Goal: Book appointment/travel/reservation

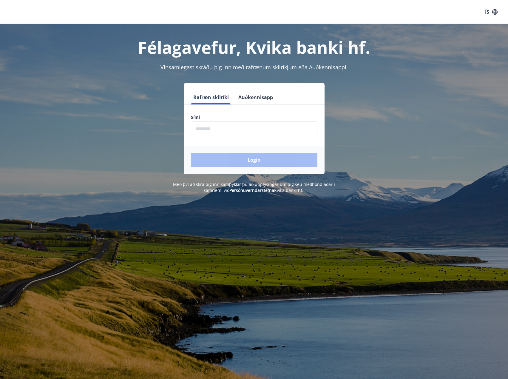
click at [215, 130] on input "phone" at bounding box center [254, 128] width 127 height 15
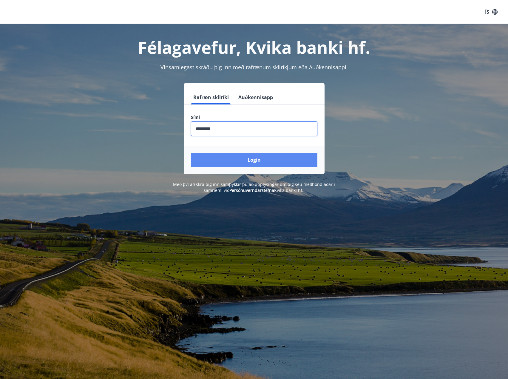
type input "********"
click at [265, 158] on button "Login" at bounding box center [254, 160] width 127 height 14
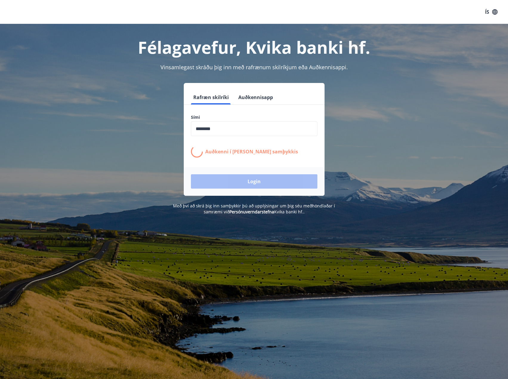
drag, startPoint x: 10, startPoint y: 176, endPoint x: 24, endPoint y: 176, distance: 13.1
click at [11, 176] on div "Félagavefur, Kvika banki hf. Vinsamlegast skráðu þig inn með rafrænum skilríkju…" at bounding box center [254, 119] width 508 height 191
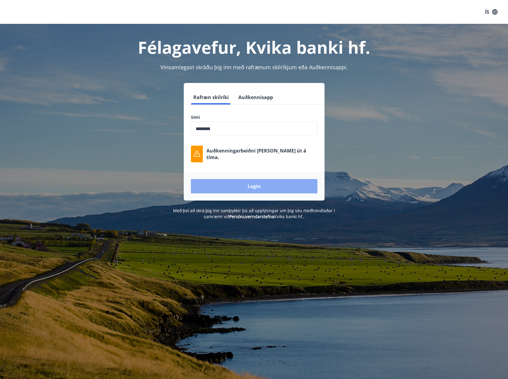
click at [216, 183] on button "Login" at bounding box center [254, 186] width 127 height 14
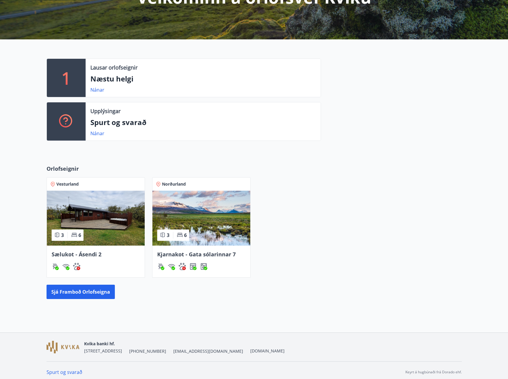
scroll to position [100, 0]
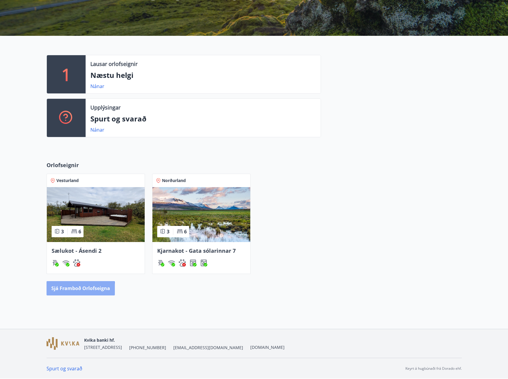
click at [63, 290] on button "Sjá framboð orlofseigna" at bounding box center [81, 288] width 68 height 14
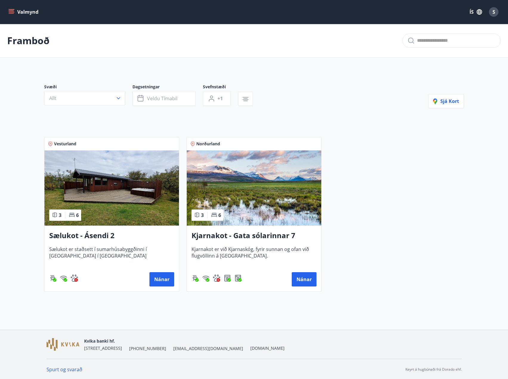
click at [14, 10] on icon "menu" at bounding box center [11, 12] width 6 height 6
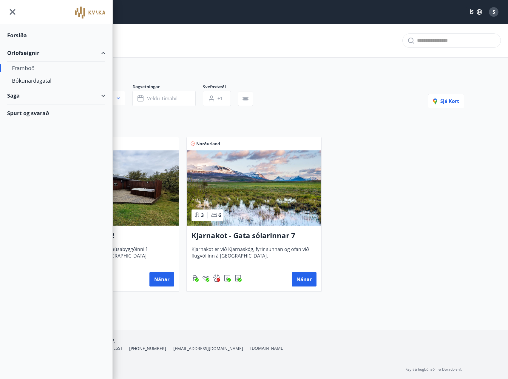
click at [129, 45] on div "Framboð" at bounding box center [254, 41] width 508 height 34
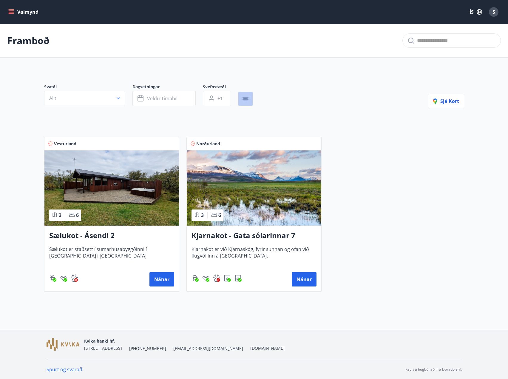
click at [249, 100] on icon "button" at bounding box center [245, 99] width 7 height 7
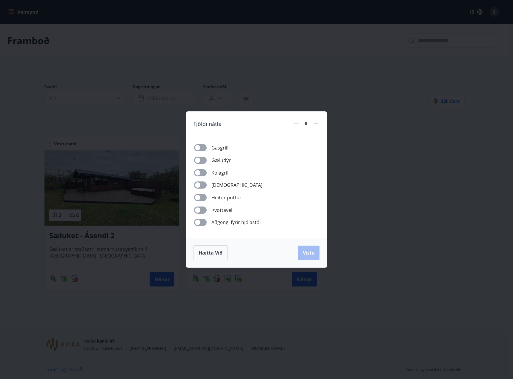
click at [267, 86] on div "Fjöldi nátta * Gasgrill Gæludýr Kolagrill Þurrkari Heitur pottur Þvottavél Aðge…" at bounding box center [256, 189] width 513 height 379
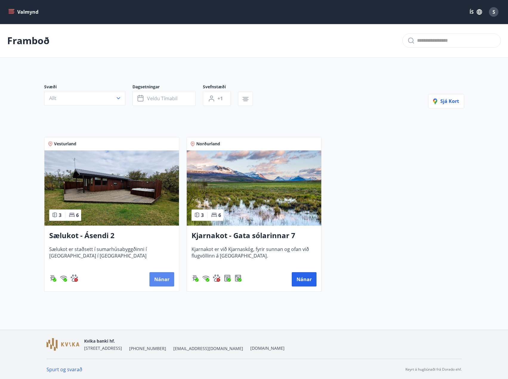
click at [158, 278] on button "Nánar" at bounding box center [162, 279] width 25 height 14
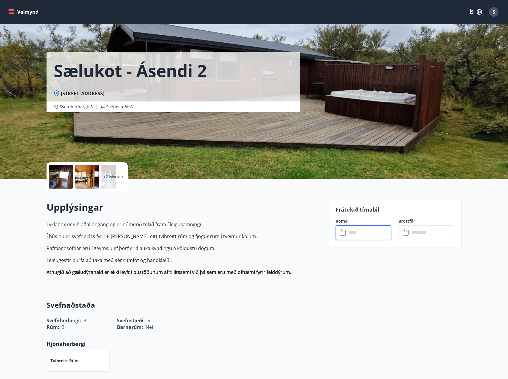
click at [353, 231] on input "text" at bounding box center [369, 232] width 44 height 15
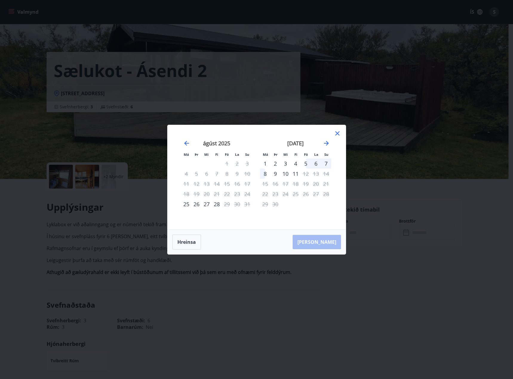
click at [337, 135] on icon at bounding box center [337, 133] width 7 height 7
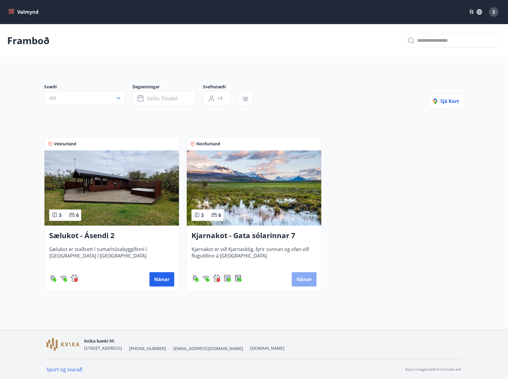
click at [304, 279] on button "Nánar" at bounding box center [304, 279] width 25 height 14
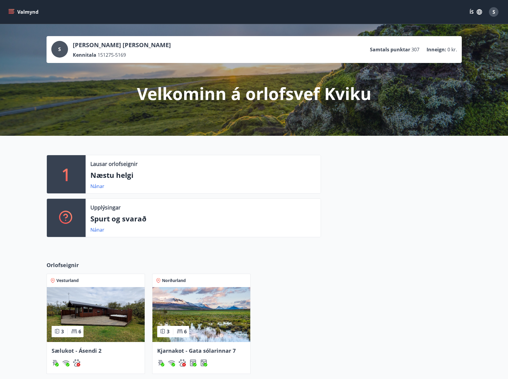
click at [13, 179] on div "1 Lausar orlofseignir Næstu helgi Nánar Upplýsingar Spurt og svarað Nánar" at bounding box center [254, 194] width 508 height 116
click at [18, 211] on div "1 Lausar orlofseignir Næstu helgi Nánar Upplýsingar Spurt og svarað Nánar" at bounding box center [254, 194] width 508 height 116
click at [12, 12] on icon "menu" at bounding box center [12, 12] width 7 height 1
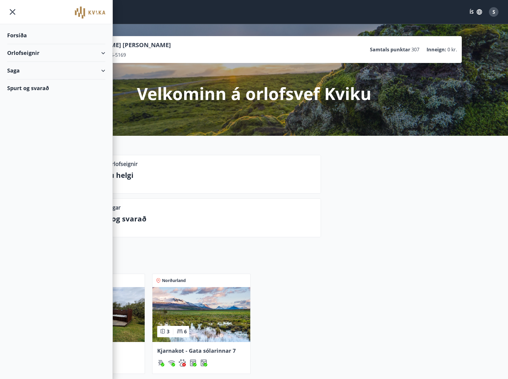
click at [129, 149] on div "1 Lausar orlofseignir Næstu helgi Nánar Upplýsingar Spurt og svarað Nánar" at bounding box center [254, 194] width 508 height 116
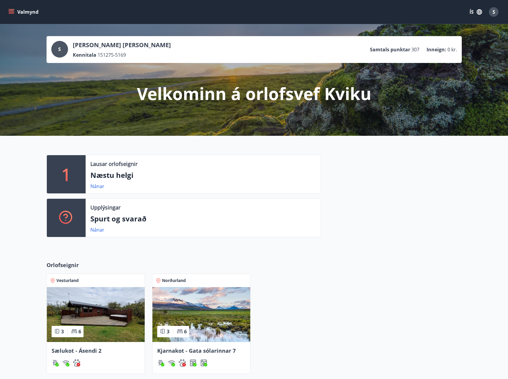
click at [17, 12] on button "Valmynd" at bounding box center [24, 12] width 34 height 11
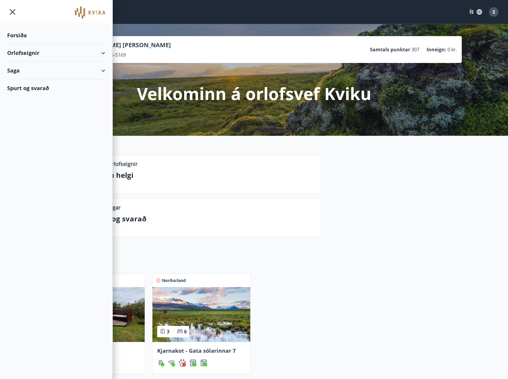
click at [74, 50] on div "Orlofseignir" at bounding box center [56, 53] width 98 height 18
click at [31, 72] on div "Framboð" at bounding box center [56, 68] width 89 height 13
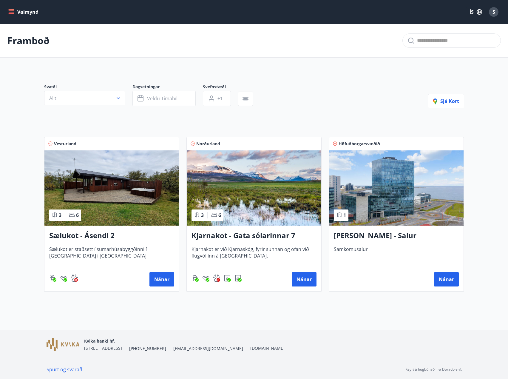
click at [48, 134] on div "Vesturland 3 6 Sælukot - Ásendi 2 Sælukot er staðsett í sumarhúsabyggðinni í [G…" at bounding box center [108, 211] width 142 height 162
click at [449, 278] on button "Nánar" at bounding box center [446, 279] width 25 height 14
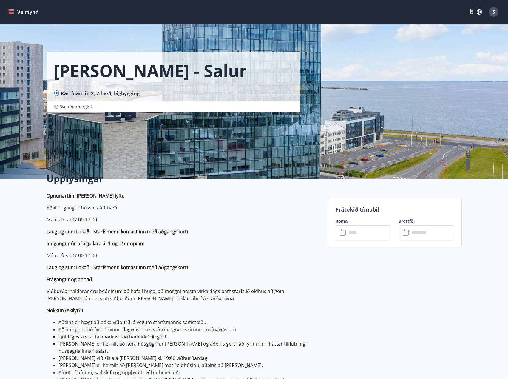
click at [363, 238] on input "text" at bounding box center [369, 232] width 44 height 15
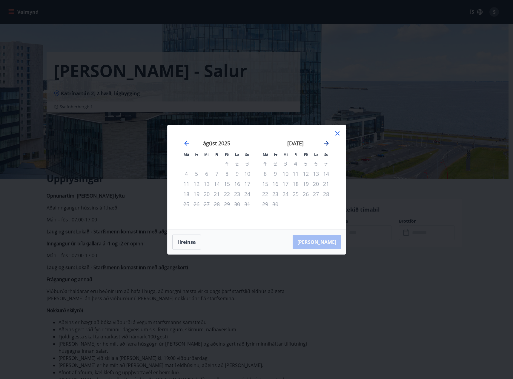
click at [325, 141] on icon "Move forward to switch to the next month." at bounding box center [326, 143] width 7 height 7
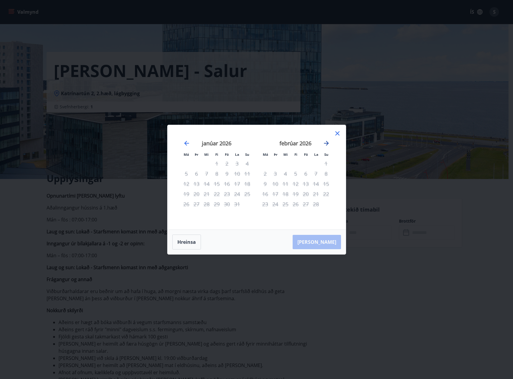
click at [325, 141] on icon "Move forward to switch to the next month." at bounding box center [326, 143] width 7 height 7
click at [337, 136] on icon at bounding box center [337, 133] width 7 height 7
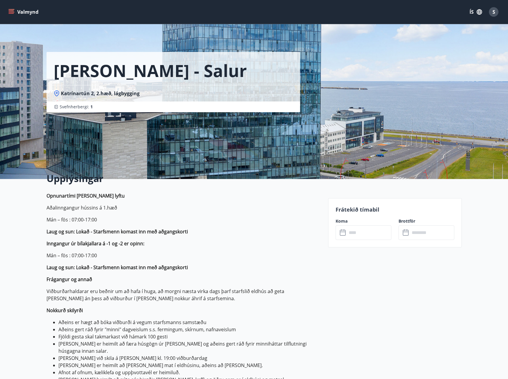
click at [361, 241] on div "Frátekið tímabil Koma ​ ​ Brottför ​ ​" at bounding box center [395, 222] width 134 height 49
click at [352, 232] on input "text" at bounding box center [369, 232] width 44 height 15
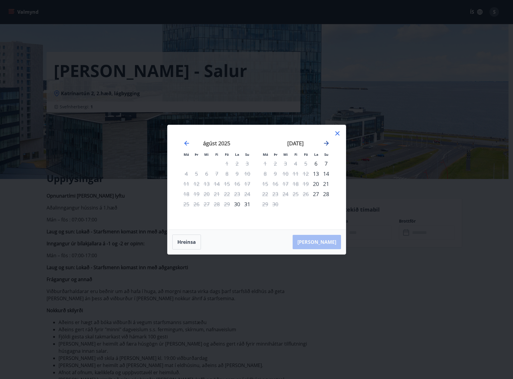
click at [326, 145] on icon "Move forward to switch to the next month." at bounding box center [326, 143] width 7 height 7
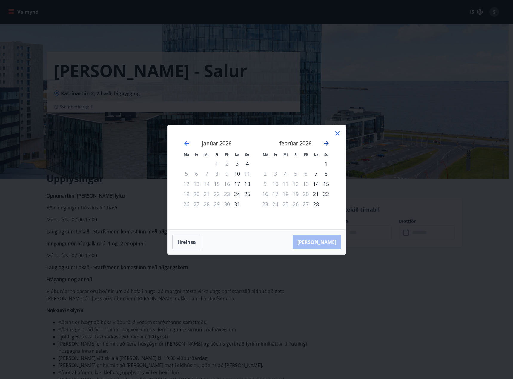
click at [326, 145] on icon "Move forward to switch to the next month." at bounding box center [326, 143] width 7 height 7
click at [337, 134] on icon at bounding box center [337, 133] width 4 height 4
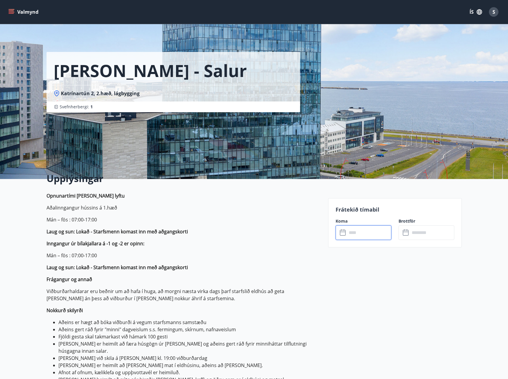
click at [353, 233] on input "text" at bounding box center [369, 232] width 44 height 15
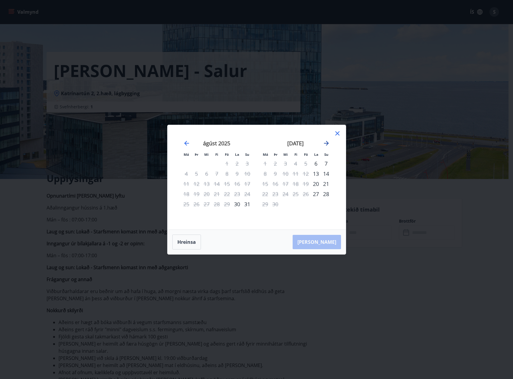
click at [328, 143] on icon "Move forward to switch to the next month." at bounding box center [326, 143] width 5 height 5
click at [187, 144] on icon "Move backward to switch to the previous month." at bounding box center [186, 143] width 7 height 7
click at [325, 142] on icon "Move forward to switch to the next month." at bounding box center [326, 143] width 7 height 7
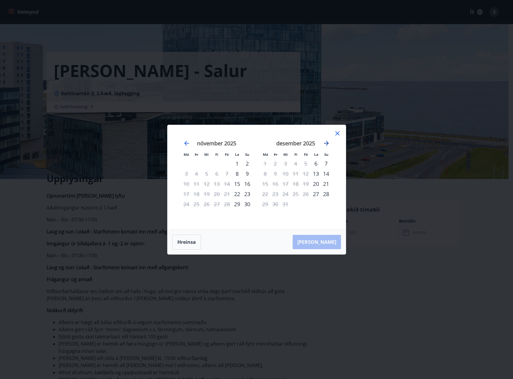
click at [325, 142] on icon "Move forward to switch to the next month." at bounding box center [326, 143] width 7 height 7
click at [316, 204] on div "28" at bounding box center [316, 204] width 10 height 10
click at [315, 206] on div "28" at bounding box center [316, 204] width 10 height 10
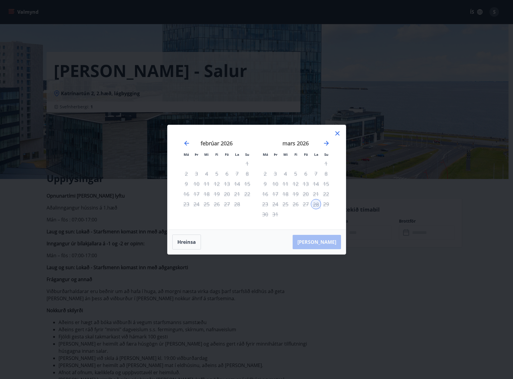
click at [337, 135] on icon at bounding box center [337, 133] width 7 height 7
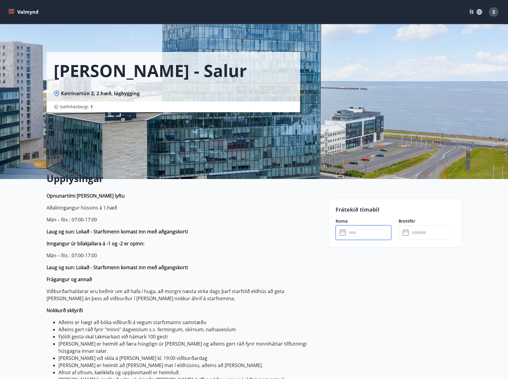
click at [351, 235] on input "text" at bounding box center [369, 232] width 44 height 15
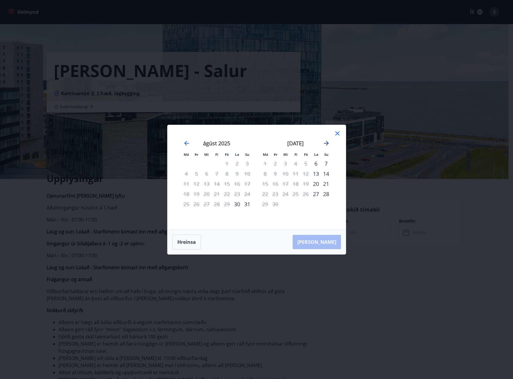
click at [325, 145] on icon "Move forward to switch to the next month." at bounding box center [326, 143] width 7 height 7
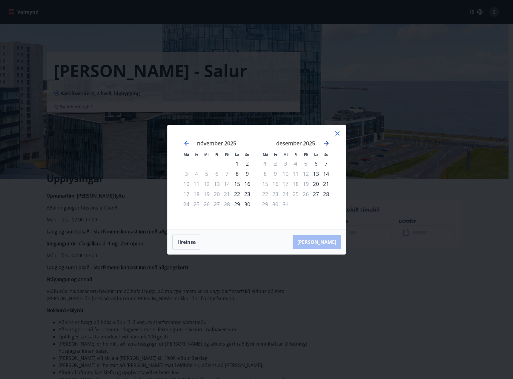
click at [325, 145] on icon "Move forward to switch to the next month." at bounding box center [326, 143] width 7 height 7
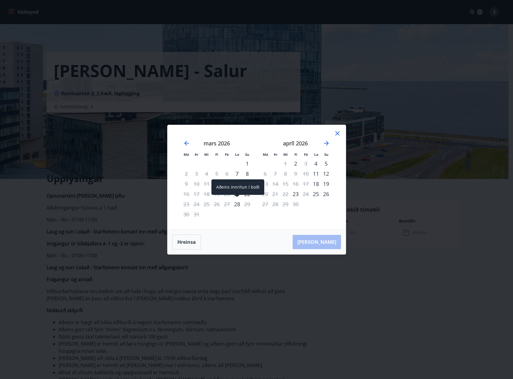
click at [235, 204] on div "28" at bounding box center [237, 204] width 10 height 10
click at [313, 241] on div "[PERSON_NAME]" at bounding box center [256, 242] width 178 height 24
click at [237, 203] on div "28" at bounding box center [237, 204] width 10 height 10
click at [189, 144] on icon "Move backward to switch to the previous month." at bounding box center [186, 143] width 7 height 7
click at [338, 133] on icon at bounding box center [337, 133] width 7 height 7
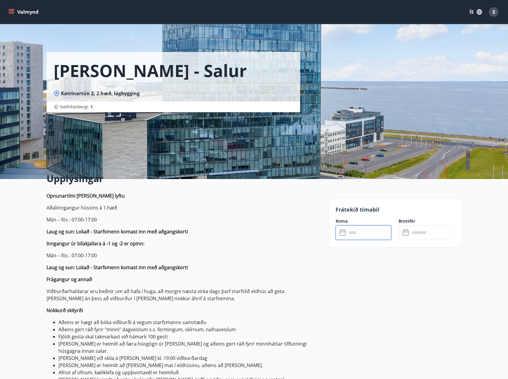
click at [360, 236] on input "text" at bounding box center [369, 232] width 44 height 15
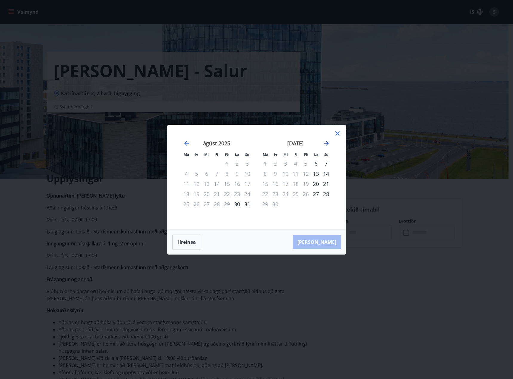
click at [327, 143] on icon "Move forward to switch to the next month." at bounding box center [326, 143] width 7 height 7
click at [327, 143] on icon "Move forward to switch to the next month." at bounding box center [326, 143] width 5 height 5
click at [326, 143] on icon "Move forward to switch to the next month." at bounding box center [326, 143] width 7 height 7
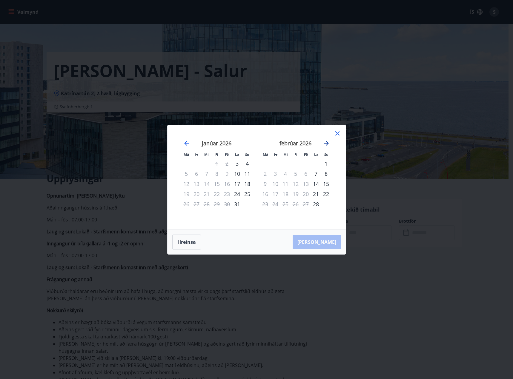
click at [325, 145] on icon "Move forward to switch to the next month." at bounding box center [326, 143] width 7 height 7
click at [184, 144] on icon "Move backward to switch to the previous month." at bounding box center [186, 143] width 7 height 7
click at [328, 145] on icon "Move forward to switch to the next month." at bounding box center [326, 143] width 7 height 7
click at [317, 208] on div "28" at bounding box center [316, 204] width 10 height 10
click at [316, 206] on div "28" at bounding box center [316, 204] width 10 height 10
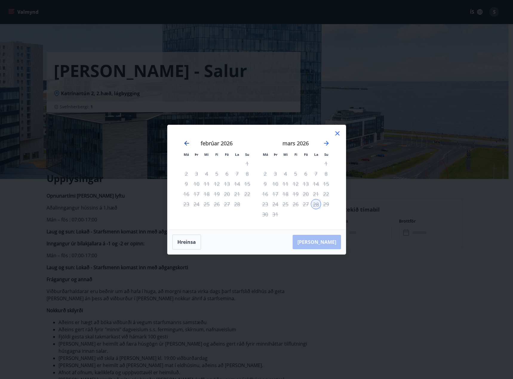
click at [189, 142] on icon "Move backward to switch to the previous month." at bounding box center [186, 143] width 7 height 7
click at [327, 143] on icon "Move forward to switch to the next month." at bounding box center [326, 143] width 5 height 5
click at [239, 206] on div "28" at bounding box center [237, 204] width 10 height 10
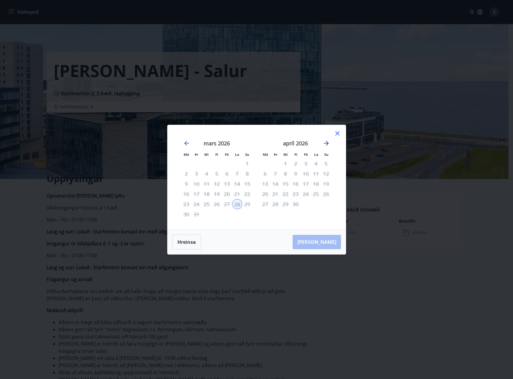
click at [327, 144] on icon "Move forward to switch to the next month." at bounding box center [326, 143] width 7 height 7
click at [327, 143] on icon "Move forward to switch to the next month." at bounding box center [326, 143] width 5 height 5
click at [185, 143] on icon "Move backward to switch to the previous month." at bounding box center [186, 143] width 5 height 5
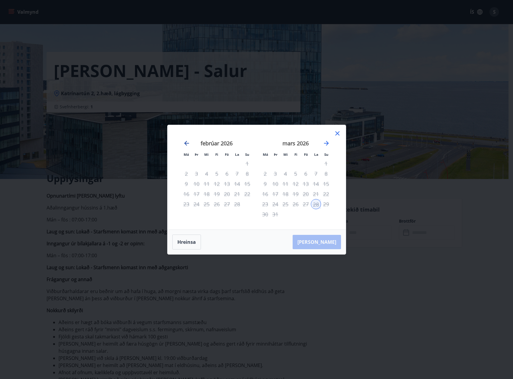
click at [185, 143] on icon "Move backward to switch to the previous month." at bounding box center [186, 143] width 5 height 5
click at [337, 133] on icon at bounding box center [337, 133] width 7 height 7
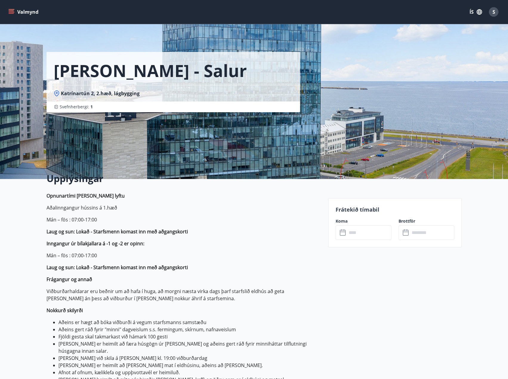
click at [56, 253] on p "Mán – fös : 07:00-17:00" at bounding box center [184, 255] width 275 height 7
click at [370, 230] on input "text" at bounding box center [369, 232] width 44 height 15
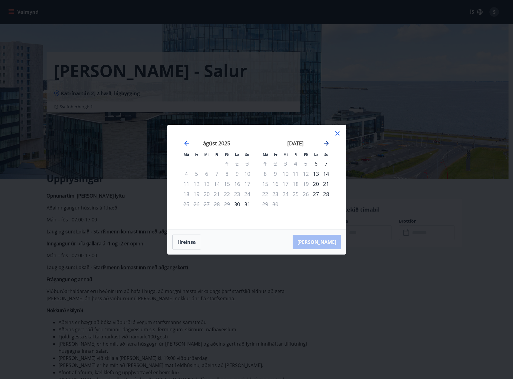
click at [326, 143] on icon "Move forward to switch to the next month." at bounding box center [326, 143] width 5 height 5
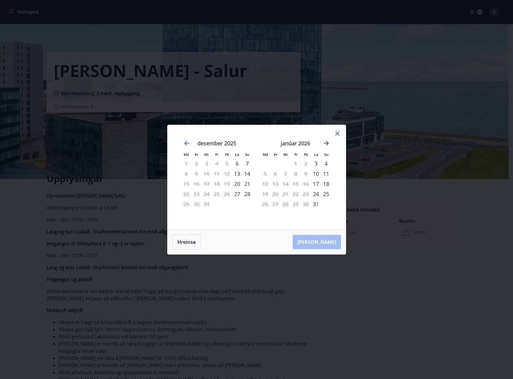
click at [326, 143] on icon "Move forward to switch to the next month." at bounding box center [326, 143] width 5 height 5
click at [327, 144] on icon "Move forward to switch to the next month." at bounding box center [326, 143] width 7 height 7
click at [238, 205] on div "28" at bounding box center [237, 204] width 10 height 10
click at [237, 204] on div "28" at bounding box center [237, 204] width 10 height 10
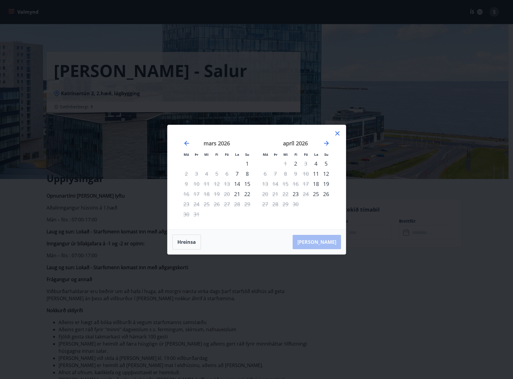
click at [237, 204] on div "28" at bounding box center [237, 204] width 10 height 10
click at [324, 144] on icon "Move forward to switch to the next month." at bounding box center [326, 143] width 7 height 7
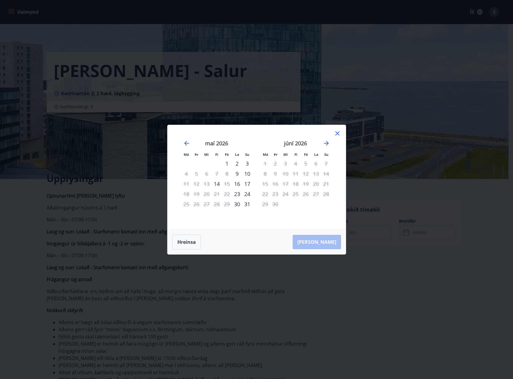
click at [326, 163] on div "7" at bounding box center [326, 164] width 10 height 10
click at [187, 145] on icon "Move backward to switch to the previous month." at bounding box center [186, 143] width 7 height 7
click at [327, 142] on icon "Move forward to switch to the next month." at bounding box center [326, 143] width 5 height 5
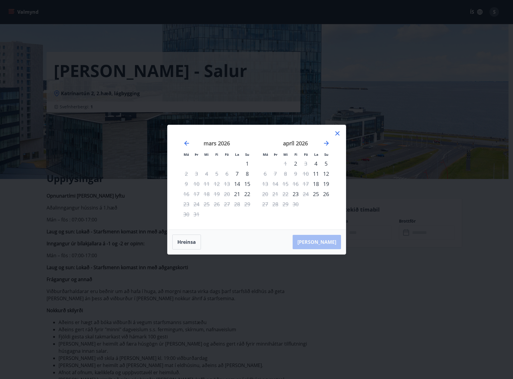
click at [336, 133] on icon at bounding box center [337, 133] width 7 height 7
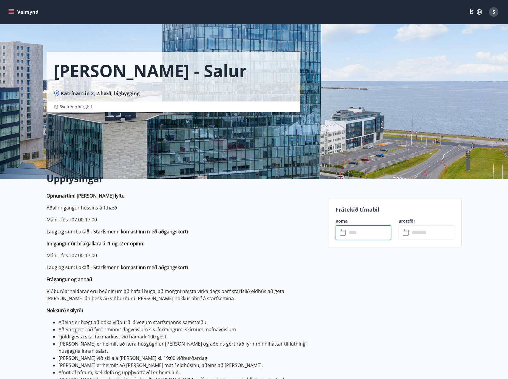
click at [371, 236] on input "text" at bounding box center [369, 232] width 44 height 15
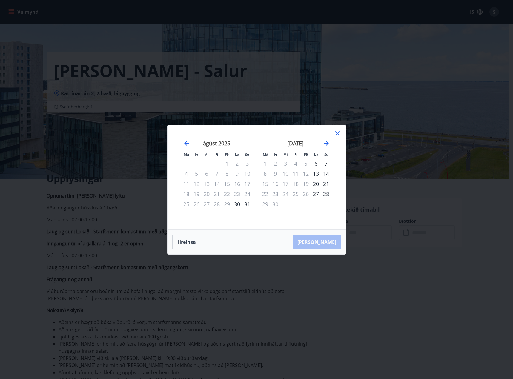
click at [334, 134] on icon at bounding box center [337, 133] width 7 height 7
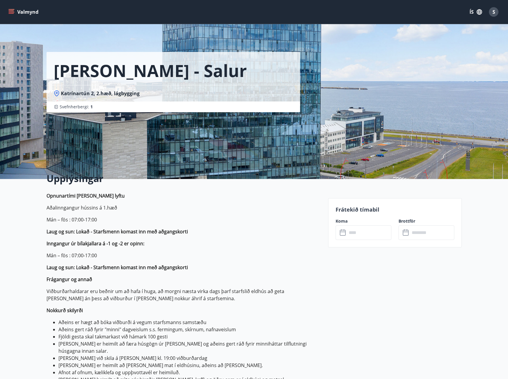
click at [414, 241] on div "Frátekið tímabil Koma ​ ​ Brottför ​ ​" at bounding box center [395, 222] width 134 height 49
click at [414, 234] on input "text" at bounding box center [432, 232] width 44 height 15
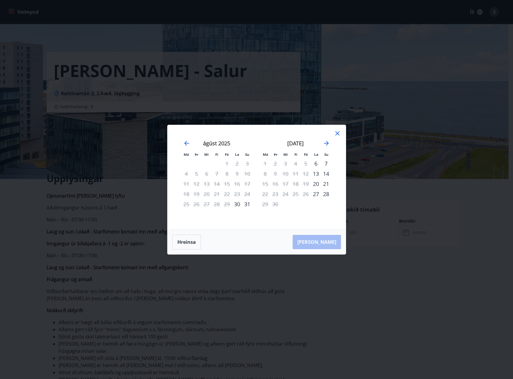
click at [339, 133] on icon at bounding box center [337, 133] width 7 height 7
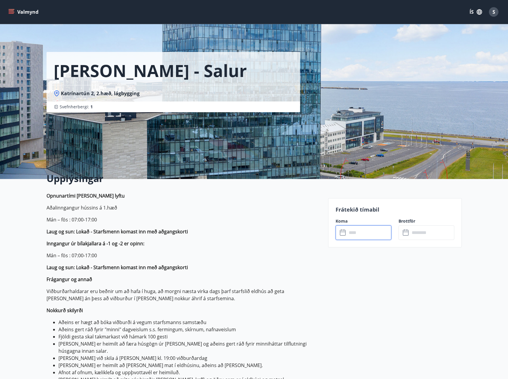
click at [371, 236] on input "text" at bounding box center [369, 232] width 44 height 15
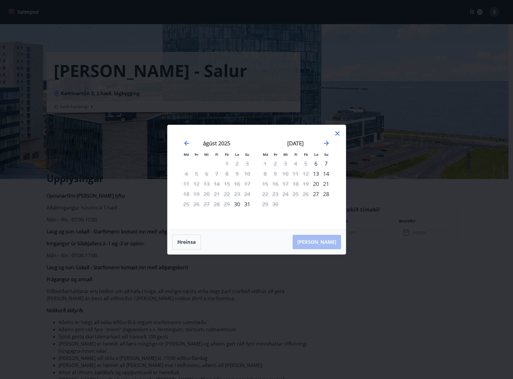
click at [336, 132] on icon at bounding box center [337, 133] width 4 height 4
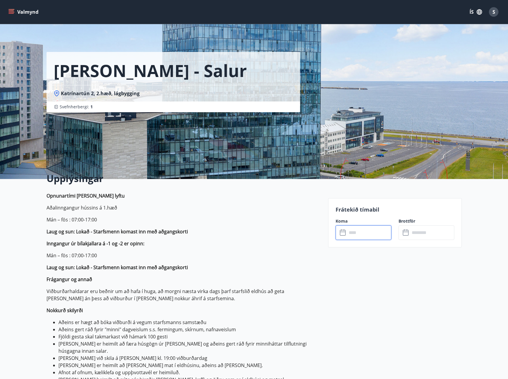
click at [352, 231] on input "text" at bounding box center [369, 232] width 44 height 15
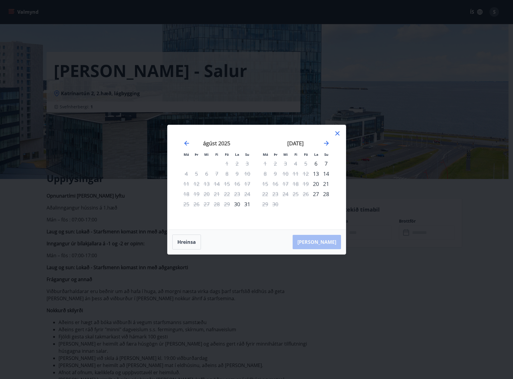
click at [330, 144] on div "[DATE]" at bounding box center [295, 145] width 71 height 26
click at [326, 143] on icon "Move forward to switch to the next month." at bounding box center [326, 143] width 5 height 5
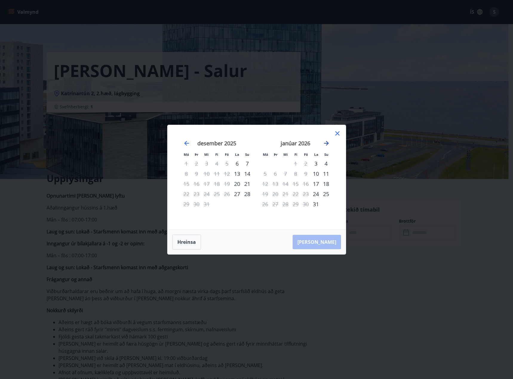
click at [326, 143] on icon "Move forward to switch to the next month." at bounding box center [326, 143] width 5 height 5
click at [185, 142] on icon "Move backward to switch to the previous month." at bounding box center [186, 143] width 7 height 7
click at [317, 205] on div "28" at bounding box center [316, 204] width 10 height 10
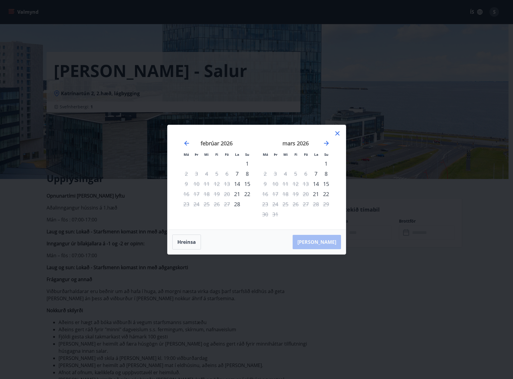
click at [325, 207] on div "29" at bounding box center [326, 204] width 10 height 10
click at [316, 204] on div "28" at bounding box center [316, 204] width 10 height 10
click at [327, 205] on div "29" at bounding box center [326, 204] width 10 height 10
click at [315, 204] on div "28" at bounding box center [316, 204] width 10 height 10
click at [440, 245] on div "Má Þr Mi Fi Fö La Su Má Þr Mi Fi Fö La Su [DATE] 1 2 3 4 5 6 7 8 9 10 11 12 13 …" at bounding box center [256, 189] width 513 height 379
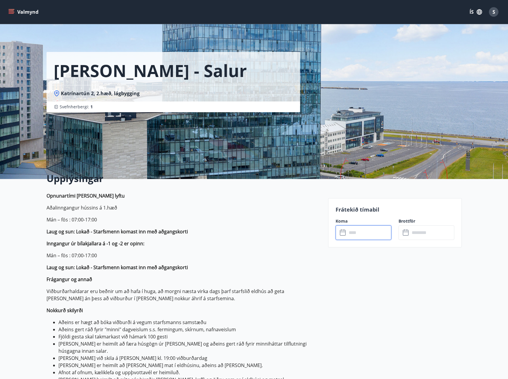
click at [369, 230] on input "text" at bounding box center [369, 232] width 44 height 15
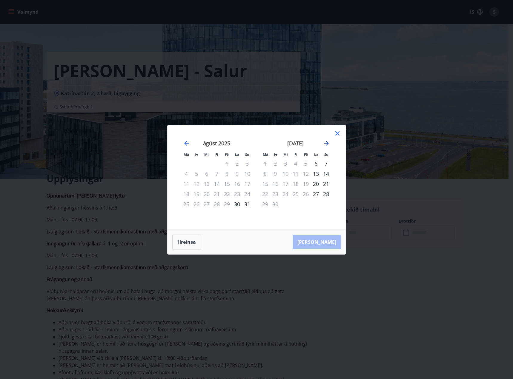
click at [324, 140] on icon "Move forward to switch to the next month." at bounding box center [326, 143] width 7 height 7
click at [324, 141] on icon "Move forward to switch to the next month." at bounding box center [326, 143] width 7 height 7
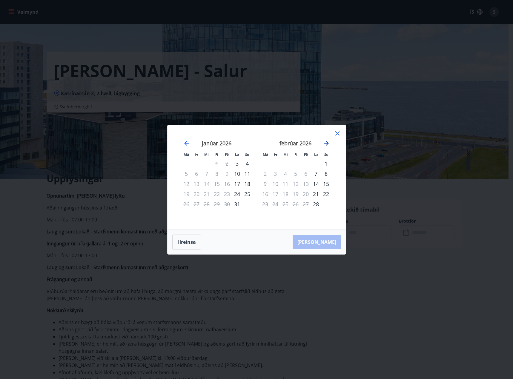
click at [329, 144] on icon "Move forward to switch to the next month." at bounding box center [326, 143] width 7 height 7
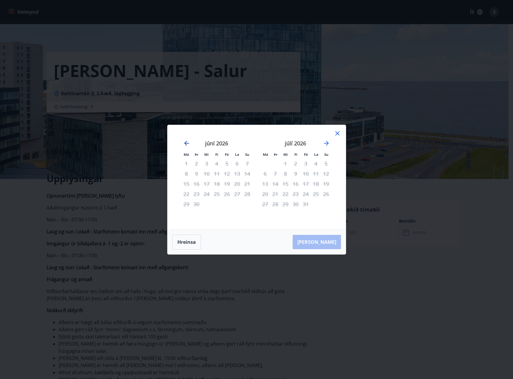
click at [188, 144] on icon "Move backward to switch to the previous month." at bounding box center [186, 143] width 7 height 7
click at [328, 144] on icon "Move forward to switch to the next month." at bounding box center [326, 143] width 7 height 7
click at [358, 313] on div "Má Þr Mi Fi Fö La Su Má Þr Mi Fi Fö La Su [DATE] 1 2 3 4 5 6 7 8 9 10 11 12 13 …" at bounding box center [256, 189] width 513 height 379
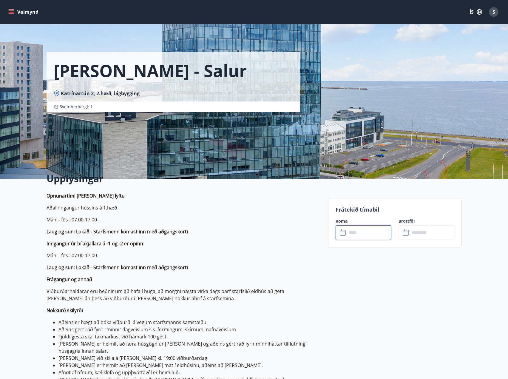
click at [362, 232] on input "text" at bounding box center [369, 232] width 44 height 15
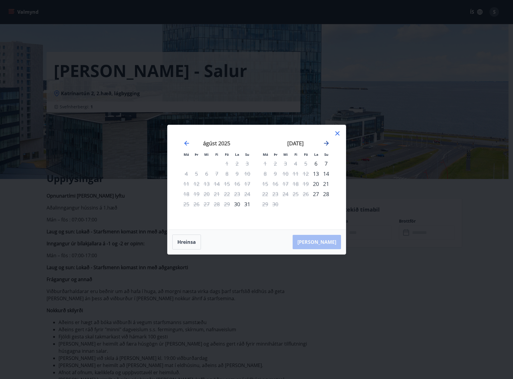
click at [327, 143] on icon "Move forward to switch to the next month." at bounding box center [326, 143] width 5 height 5
click at [325, 143] on icon "Move forward to switch to the next month." at bounding box center [326, 143] width 5 height 5
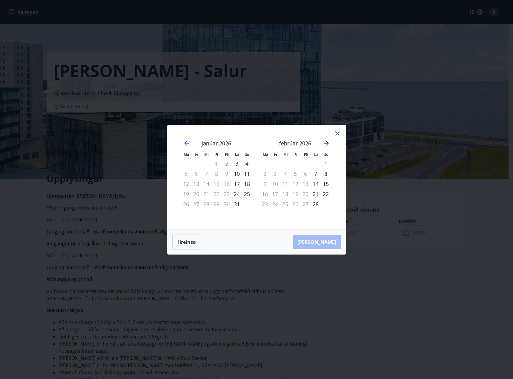
click at [325, 143] on icon "Move forward to switch to the next month." at bounding box center [326, 143] width 5 height 5
click at [325, 143] on icon "Move forward to switch to the next month." at bounding box center [326, 143] width 7 height 7
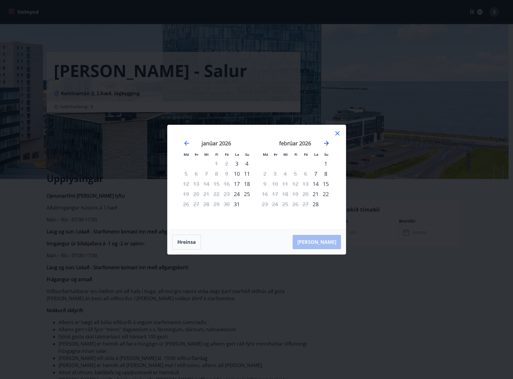
click at [325, 143] on icon "Move forward to switch to the next month." at bounding box center [326, 143] width 7 height 7
click at [186, 142] on icon "Move backward to switch to the previous month." at bounding box center [186, 143] width 7 height 7
click at [323, 141] on icon "Move forward to switch to the next month." at bounding box center [326, 143] width 7 height 7
click at [328, 143] on icon "Move forward to switch to the next month." at bounding box center [326, 143] width 5 height 5
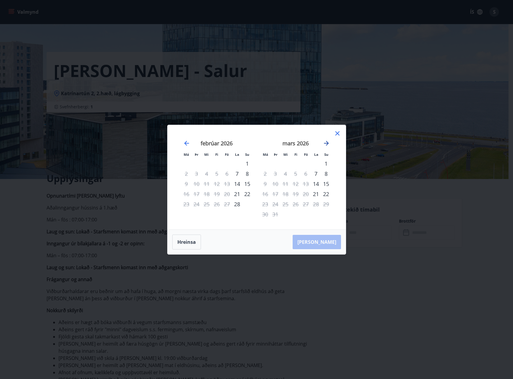
click at [328, 144] on icon "Move forward to switch to the next month." at bounding box center [326, 143] width 7 height 7
click at [294, 165] on div "2" at bounding box center [295, 164] width 10 height 10
click at [305, 164] on div "3" at bounding box center [306, 164] width 10 height 10
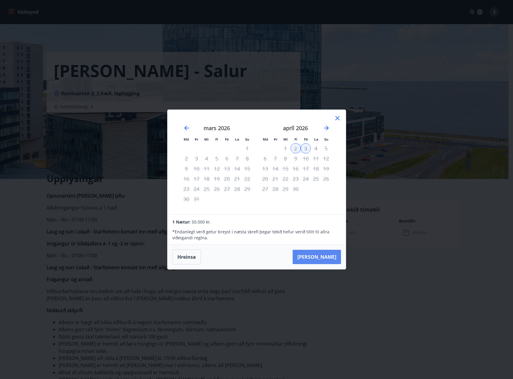
click at [317, 258] on button "[PERSON_NAME]" at bounding box center [317, 257] width 48 height 14
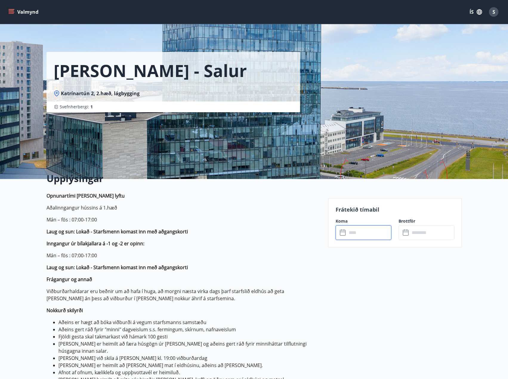
type input "******"
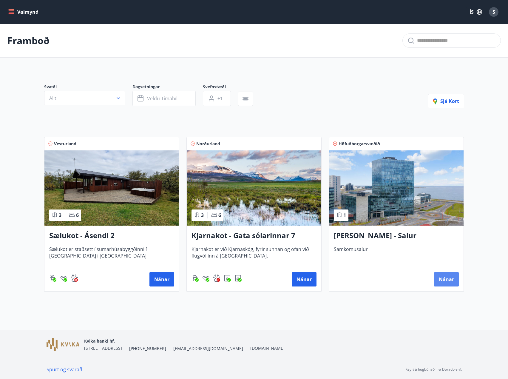
click at [435, 281] on div "Nánar" at bounding box center [396, 279] width 125 height 14
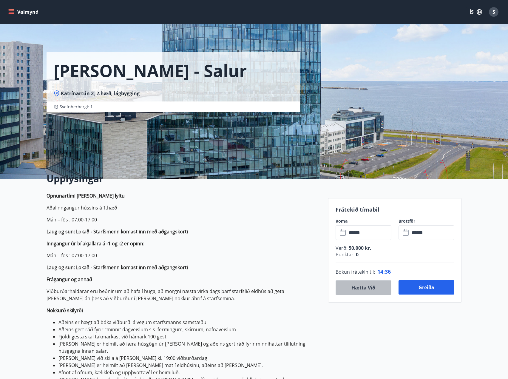
click at [380, 287] on button "Hætta við" at bounding box center [364, 287] width 56 height 15
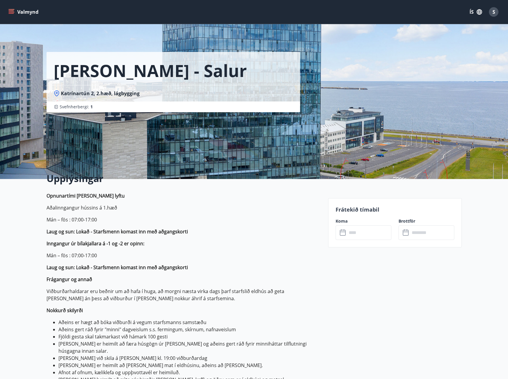
click at [360, 240] on div "Frátekið tímabil Koma ​ ​ Brottför ​ ​" at bounding box center [395, 222] width 134 height 49
click at [360, 238] on input "text" at bounding box center [369, 232] width 44 height 15
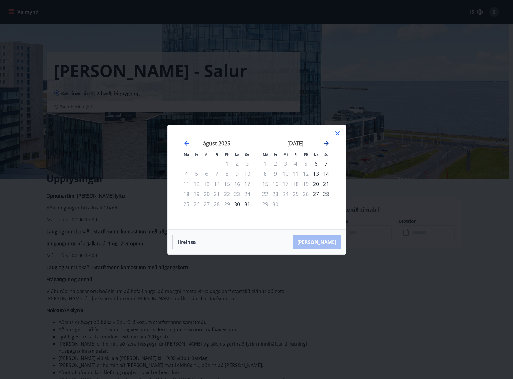
click at [326, 144] on icon "Move forward to switch to the next month." at bounding box center [326, 143] width 7 height 7
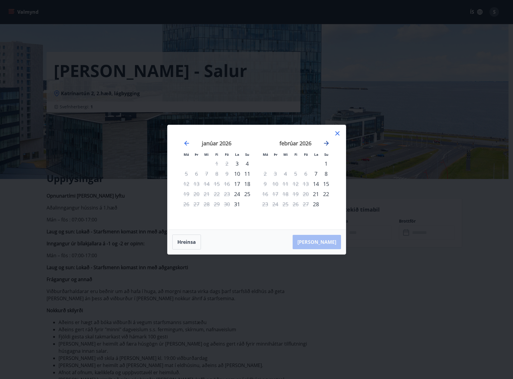
click at [326, 144] on icon "Move forward to switch to the next month." at bounding box center [326, 143] width 7 height 7
click at [338, 133] on icon at bounding box center [337, 133] width 4 height 4
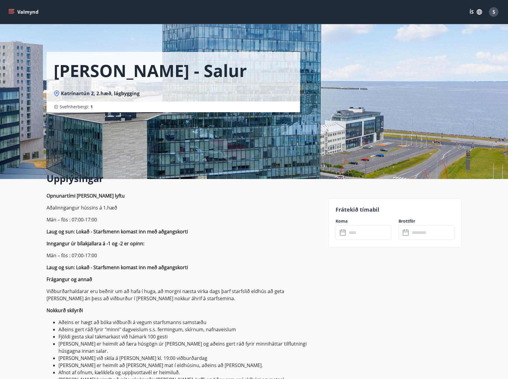
click at [356, 236] on input "text" at bounding box center [369, 232] width 44 height 15
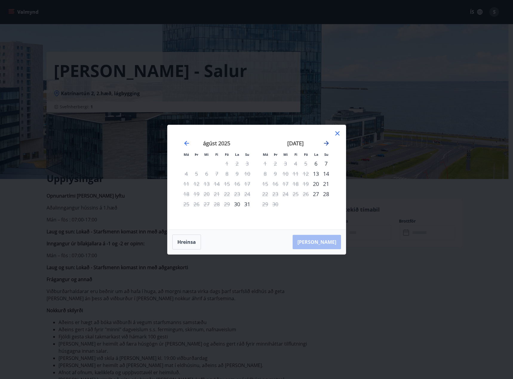
click at [326, 144] on icon "Move forward to switch to the next month." at bounding box center [326, 143] width 7 height 7
click at [185, 146] on icon "Move backward to switch to the previous month." at bounding box center [186, 143] width 7 height 7
click at [339, 134] on icon at bounding box center [337, 133] width 7 height 7
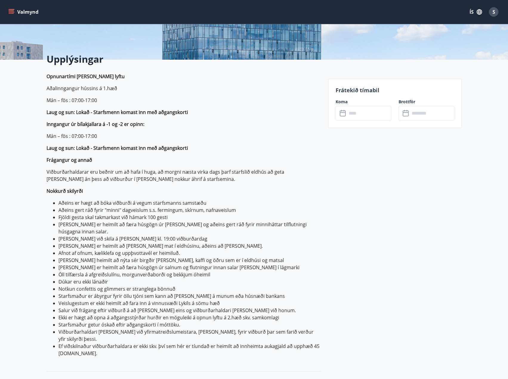
scroll to position [149, 0]
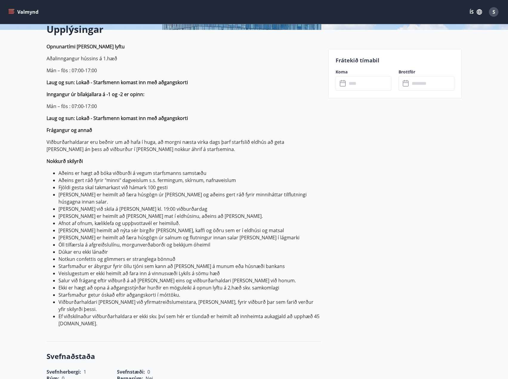
click at [26, 140] on div "Upplýsingar Opnunartími [PERSON_NAME] lyftu Aðalinngangur hússins á 1.hæð Mán –…" at bounding box center [254, 344] width 508 height 628
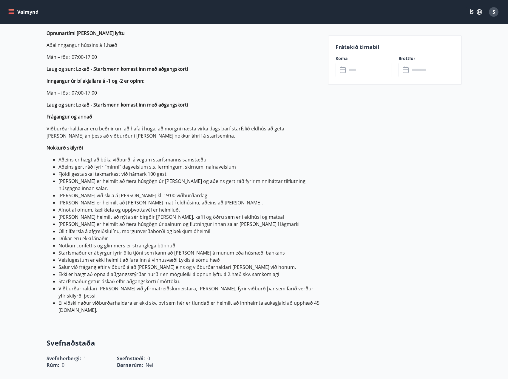
scroll to position [119, 0]
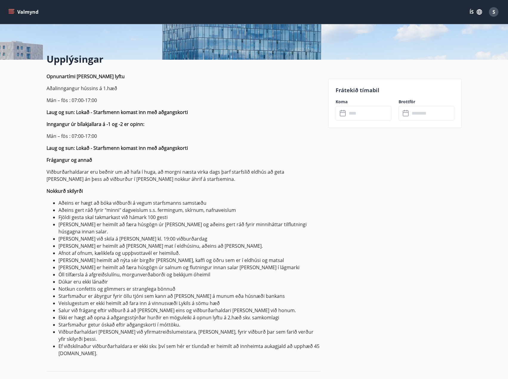
click at [355, 118] on input "text" at bounding box center [369, 113] width 44 height 15
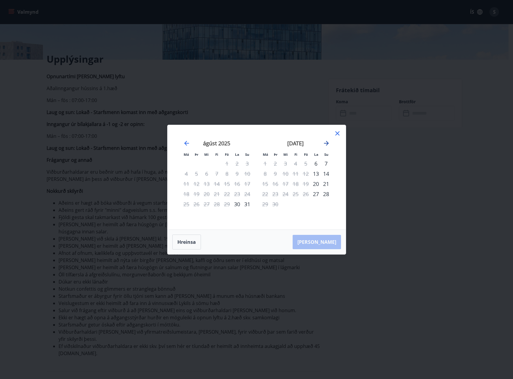
click at [325, 141] on icon "Move forward to switch to the next month." at bounding box center [326, 143] width 7 height 7
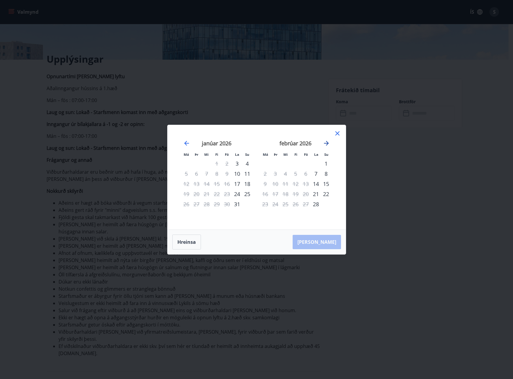
click at [325, 141] on icon "Move forward to switch to the next month." at bounding box center [326, 143] width 7 height 7
click at [328, 142] on icon "Move forward to switch to the next month." at bounding box center [326, 143] width 7 height 7
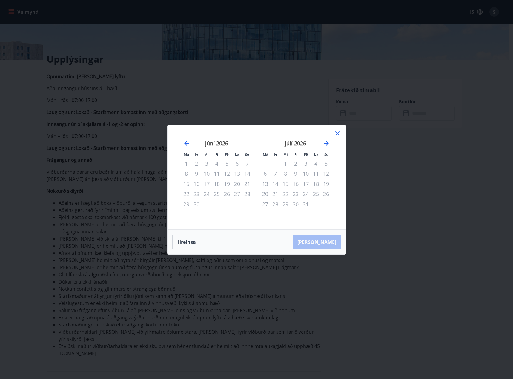
click at [402, 202] on div "Má Þr Mi Fi Fö La Su Má Þr Mi Fi Fö La Su [DATE] 1 2 3 4 5 6 7 8 9 10 11 12 13 …" at bounding box center [256, 189] width 513 height 379
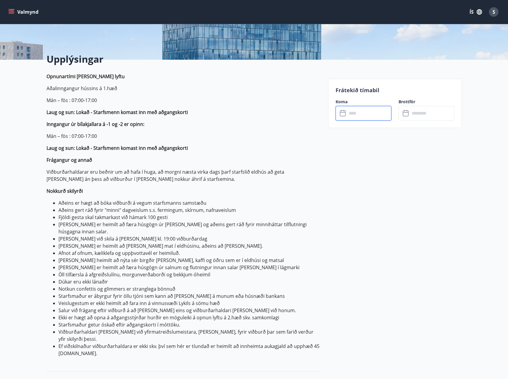
click at [377, 115] on input "text" at bounding box center [369, 113] width 44 height 15
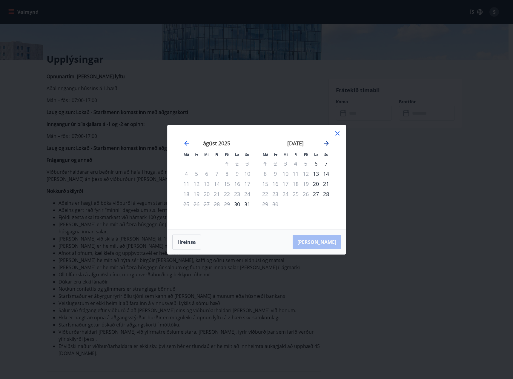
click at [326, 145] on icon "Move forward to switch to the next month." at bounding box center [326, 143] width 5 height 5
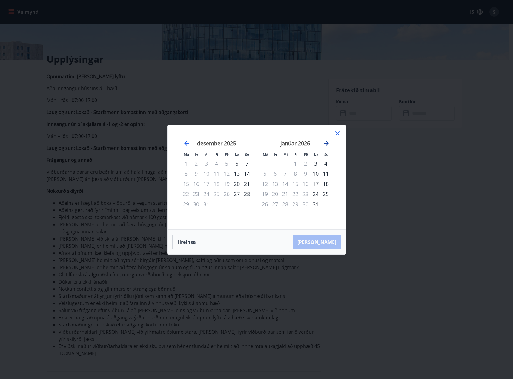
click at [326, 145] on icon "Move forward to switch to the next month." at bounding box center [326, 143] width 5 height 5
click at [326, 144] on icon "Move forward to switch to the next month." at bounding box center [326, 143] width 7 height 7
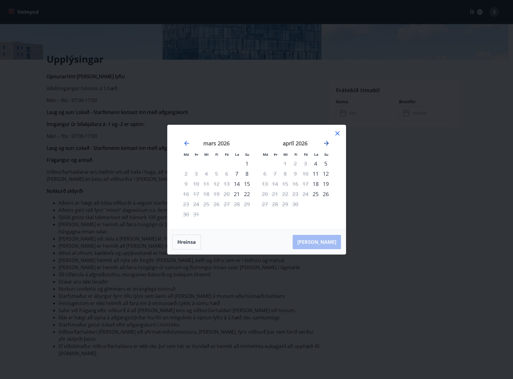
click at [326, 144] on icon "Move forward to switch to the next month." at bounding box center [326, 143] width 7 height 7
click at [247, 163] on div "7" at bounding box center [247, 164] width 10 height 10
click at [187, 174] on div "8" at bounding box center [186, 174] width 10 height 10
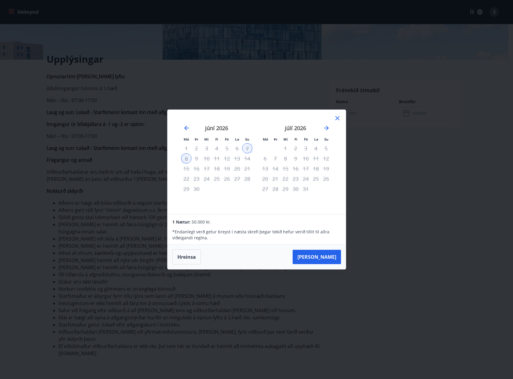
click at [339, 118] on icon at bounding box center [337, 118] width 7 height 7
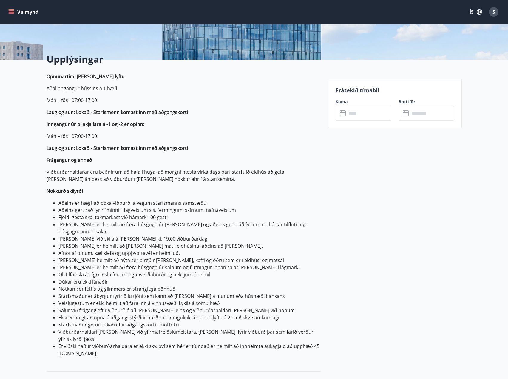
click at [25, 153] on div "Upplýsingar Opnunartími [PERSON_NAME] lyftu Aðalinngangur hússins á 1.hæð Mán –…" at bounding box center [254, 374] width 508 height 628
drag, startPoint x: 43, startPoint y: 187, endPoint x: 96, endPoint y: 56, distance: 140.6
click at [43, 186] on div "Upplýsingar Opnunartími [PERSON_NAME] lyftu Aðalinngangur hússins á 1.hæð Mán –…" at bounding box center [180, 374] width 282 height 628
